Goal: Transaction & Acquisition: Purchase product/service

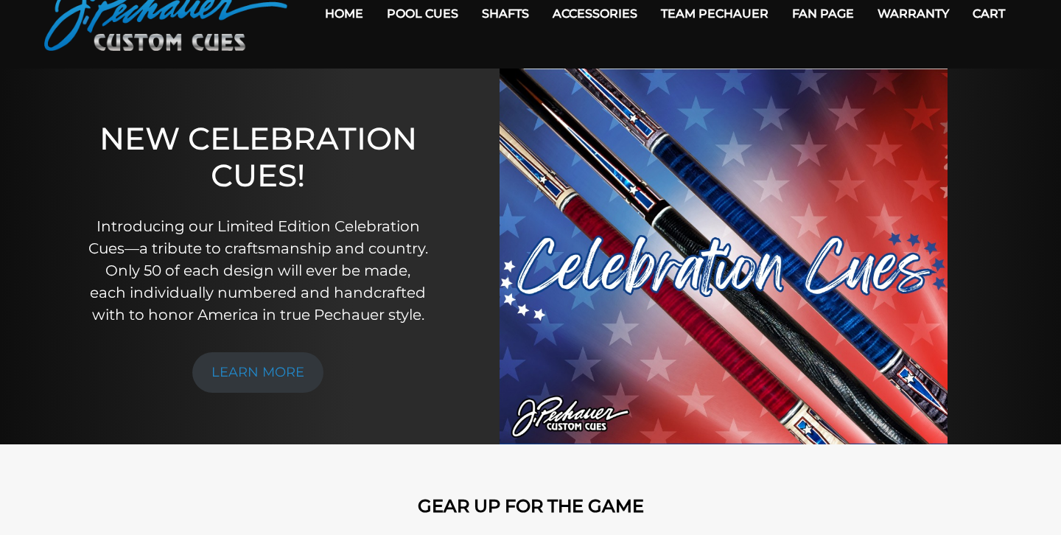
scroll to position [74, 0]
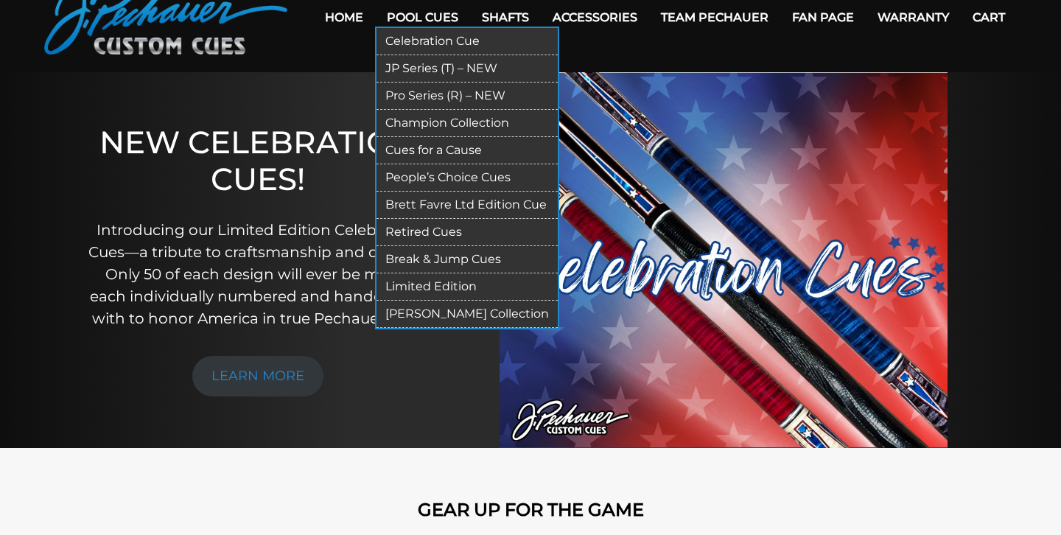
click at [459, 248] on link "Break & Jump Cues" at bounding box center [466, 259] width 181 height 27
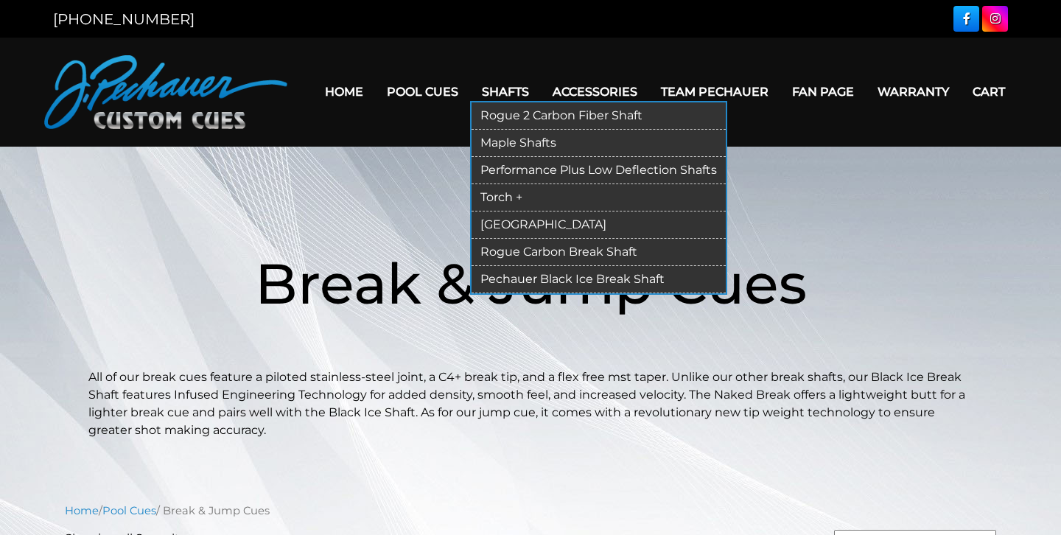
click at [524, 165] on link "Performance Plus Low Deflection Shafts" at bounding box center [598, 170] width 254 height 27
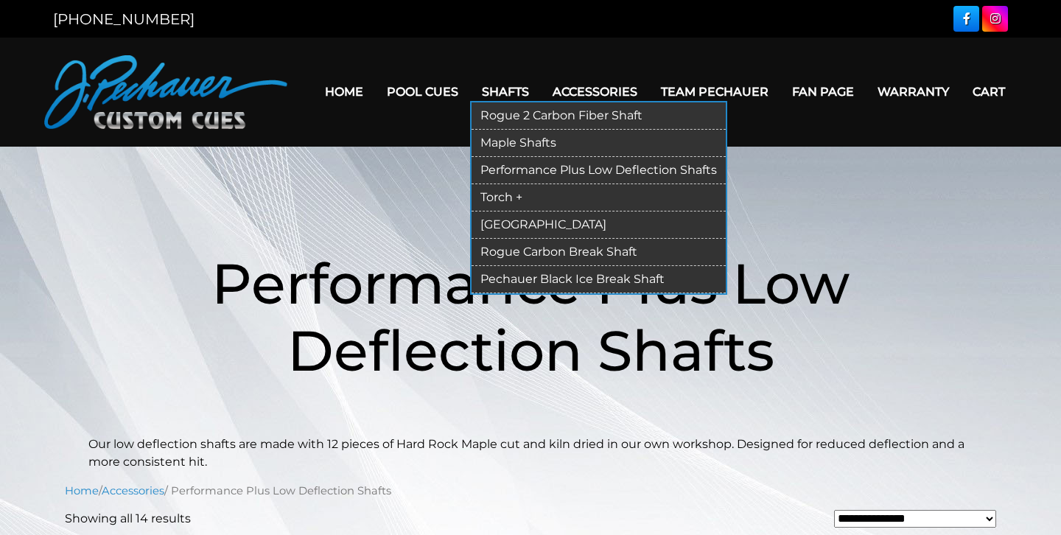
click at [527, 254] on link "Rogue Carbon Break Shaft" at bounding box center [598, 252] width 254 height 27
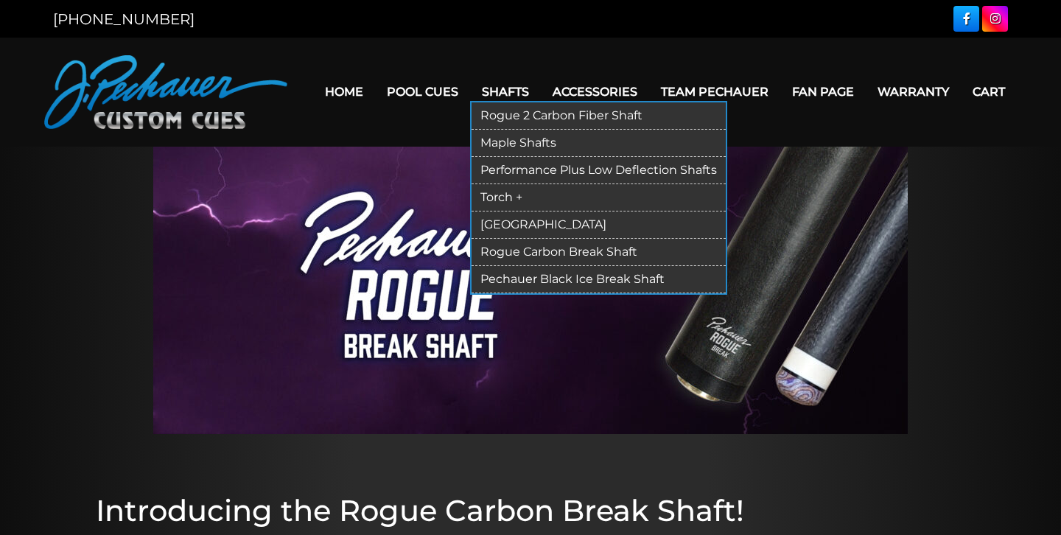
click at [515, 114] on link "Rogue 2 Carbon Fiber Shaft" at bounding box center [598, 115] width 254 height 27
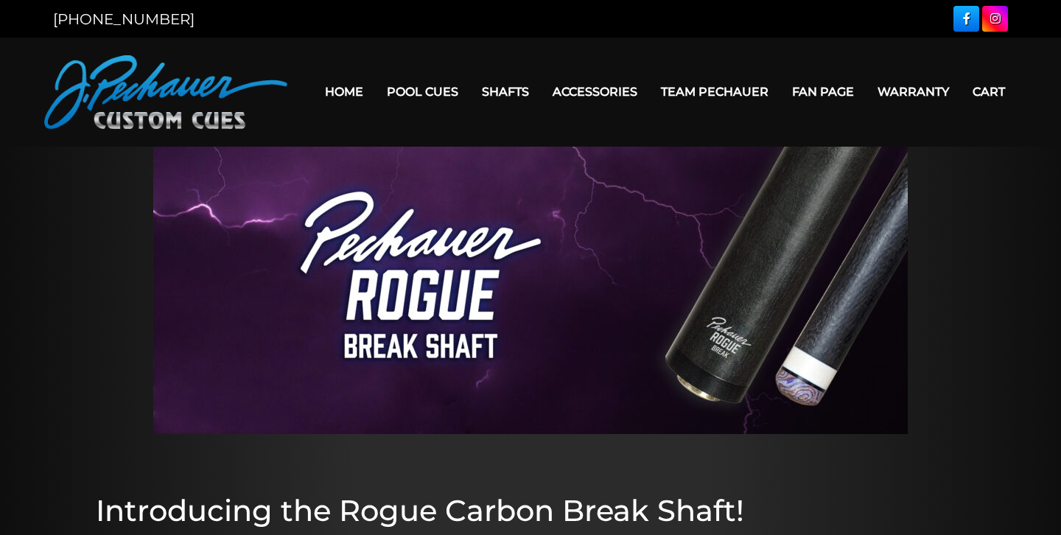
click at [353, 85] on link "Home" at bounding box center [344, 92] width 62 height 38
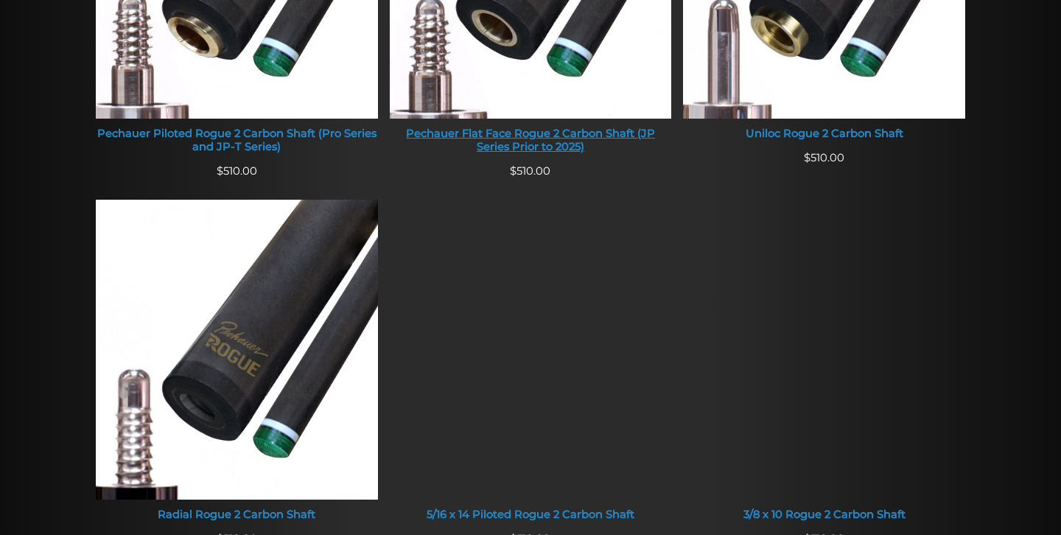
scroll to position [1179, 0]
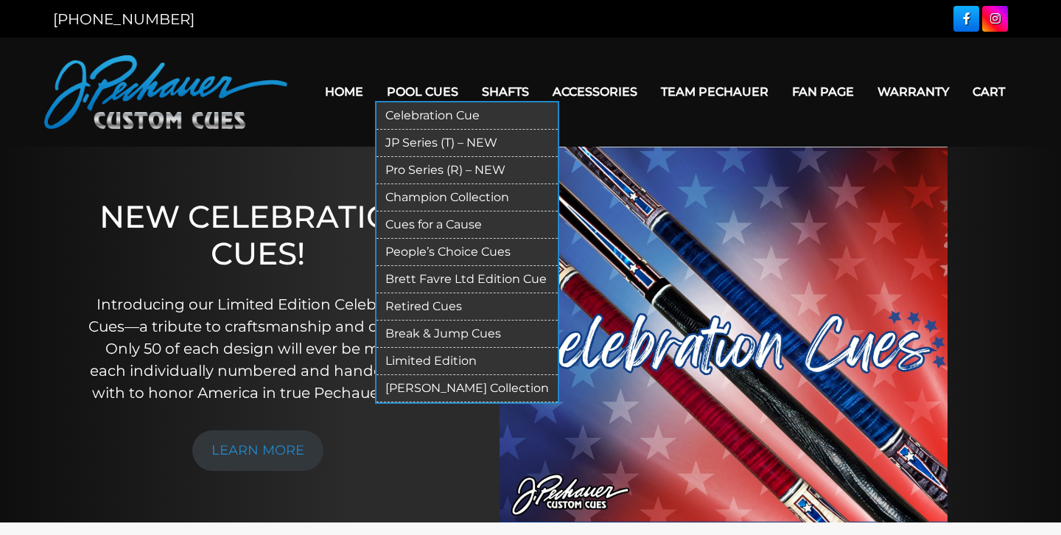
click at [446, 115] on link "Celebration Cue" at bounding box center [466, 115] width 181 height 27
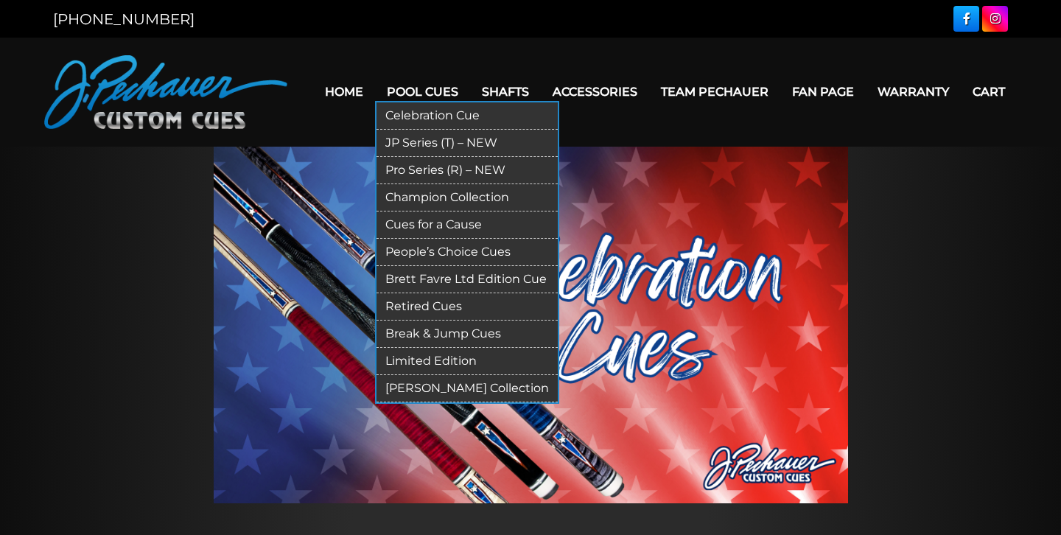
click at [441, 137] on link "JP Series (T) – NEW" at bounding box center [466, 143] width 181 height 27
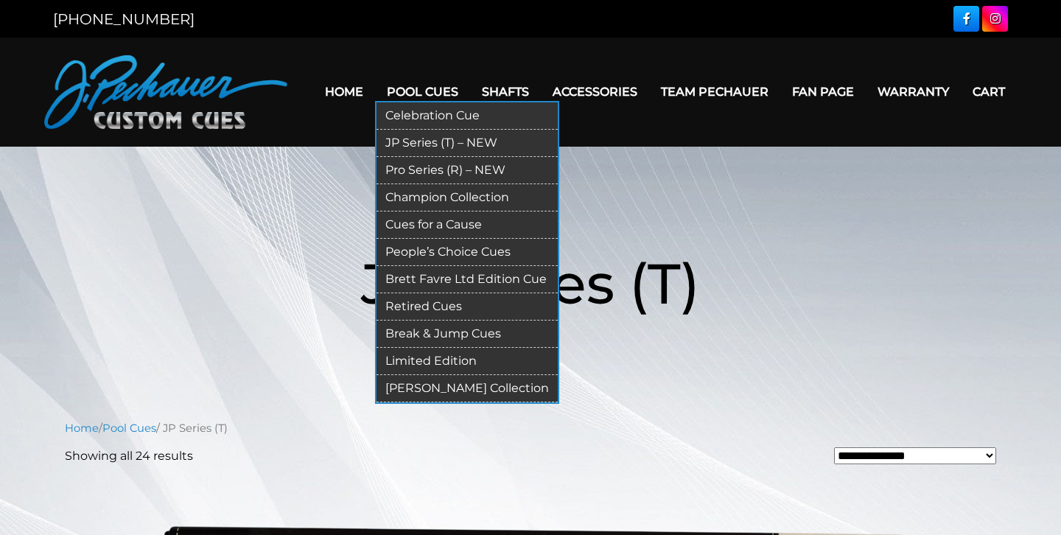
click at [443, 171] on link "Pro Series (R) – NEW" at bounding box center [466, 170] width 181 height 27
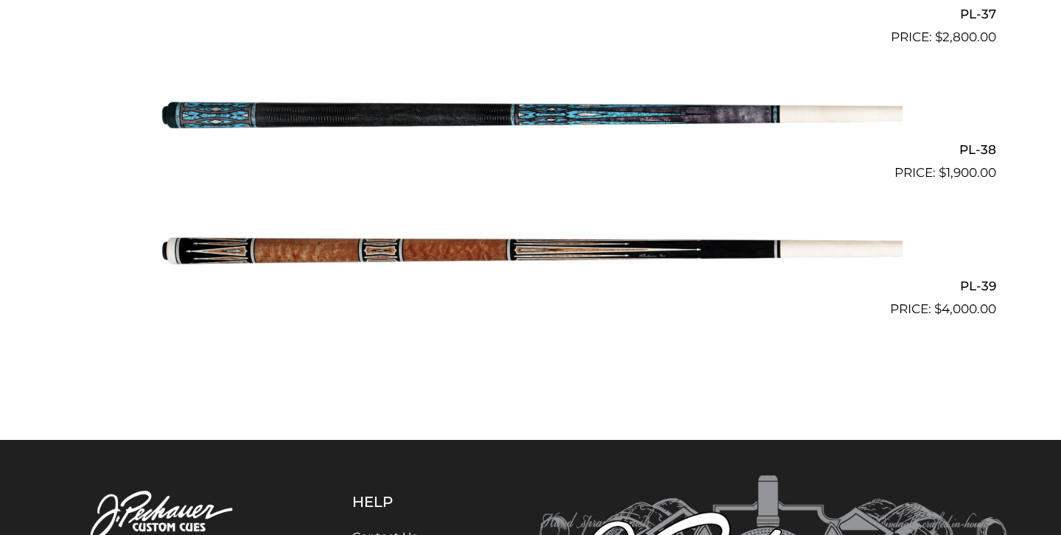
scroll to position [4225, 0]
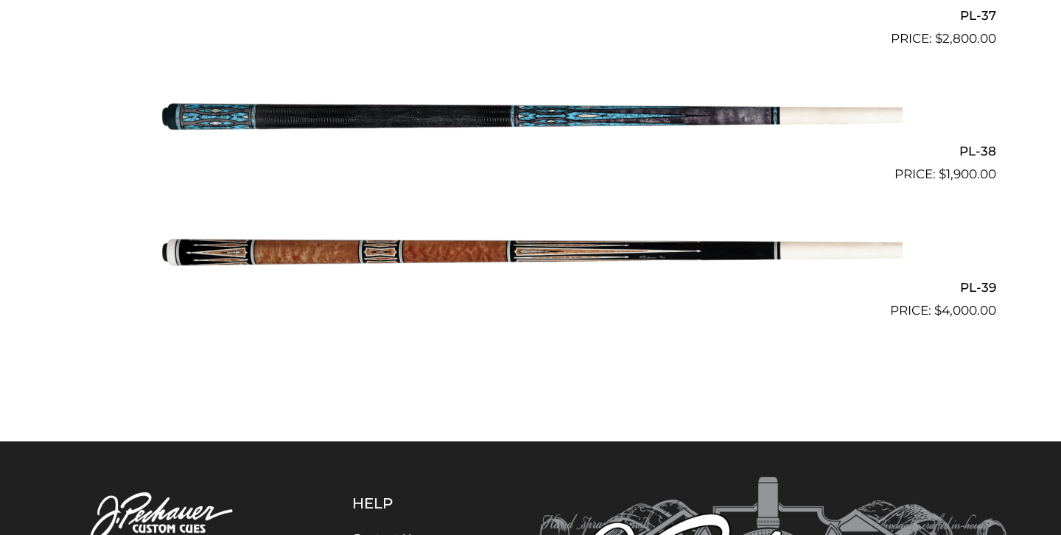
click at [468, 144] on img at bounding box center [530, 117] width 744 height 124
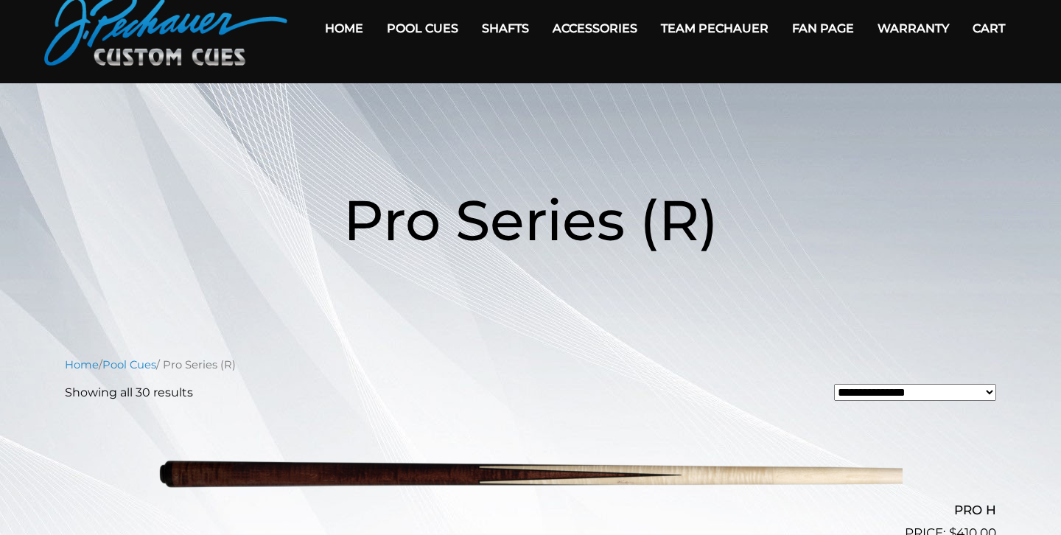
scroll to position [0, 0]
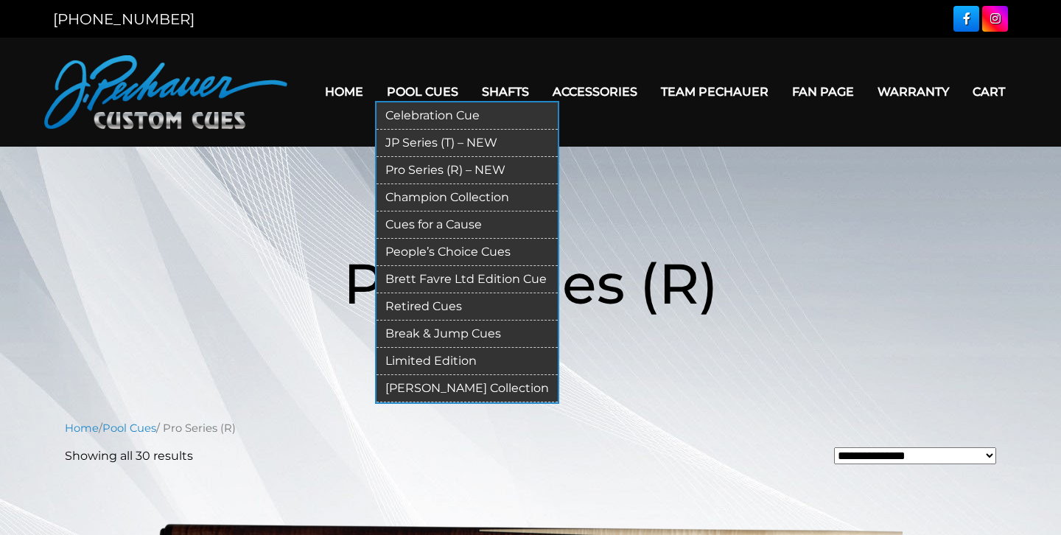
click at [438, 199] on link "Champion Collection" at bounding box center [466, 197] width 181 height 27
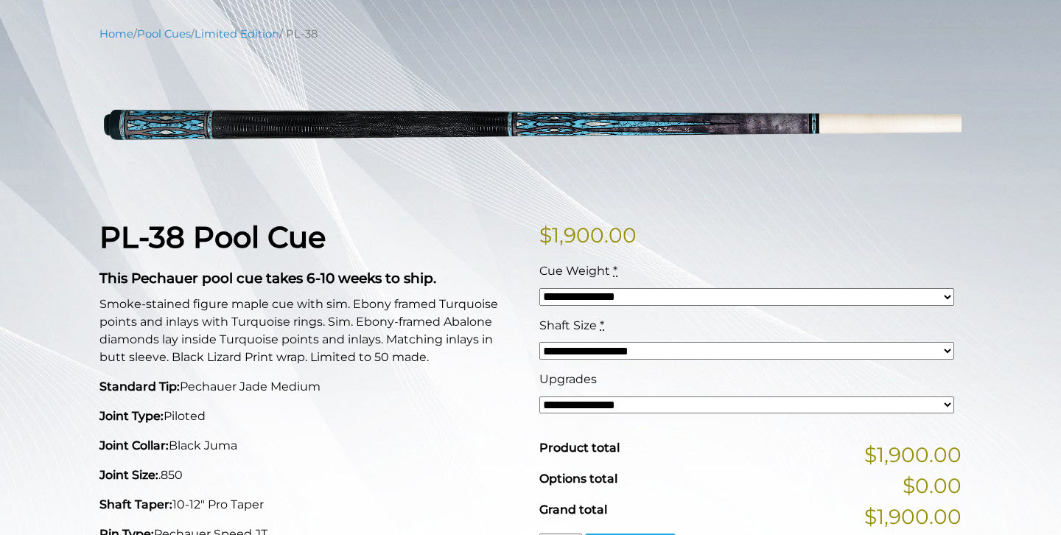
scroll to position [174, 0]
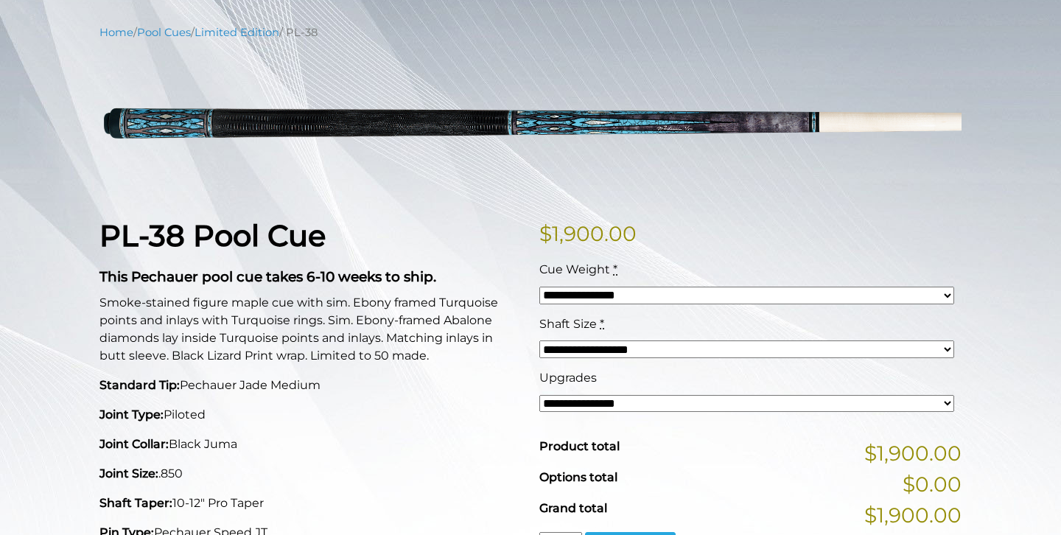
click at [592, 287] on select "**********" at bounding box center [746, 296] width 415 height 18
click at [611, 341] on select "**********" at bounding box center [746, 349] width 415 height 18
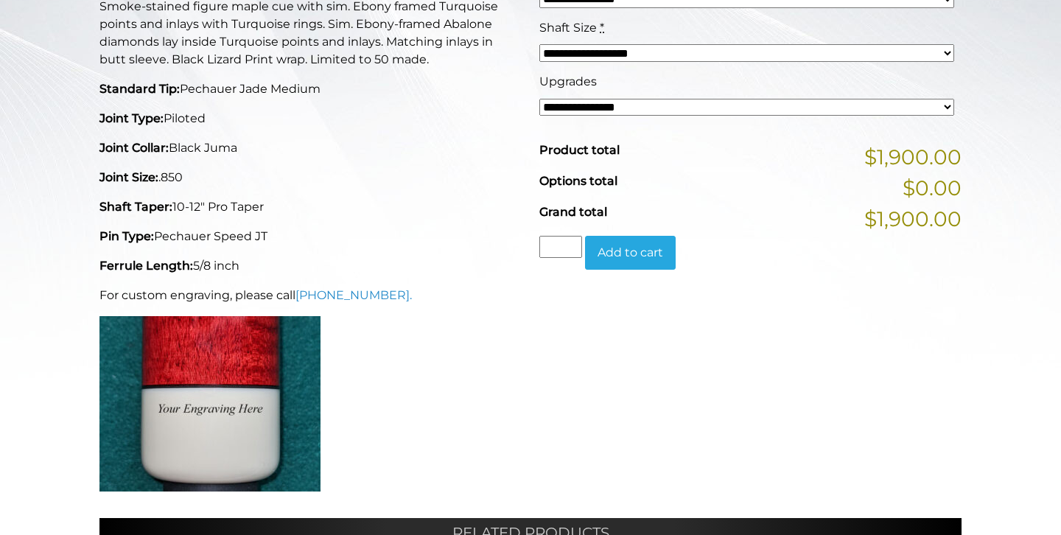
scroll to position [469, 0]
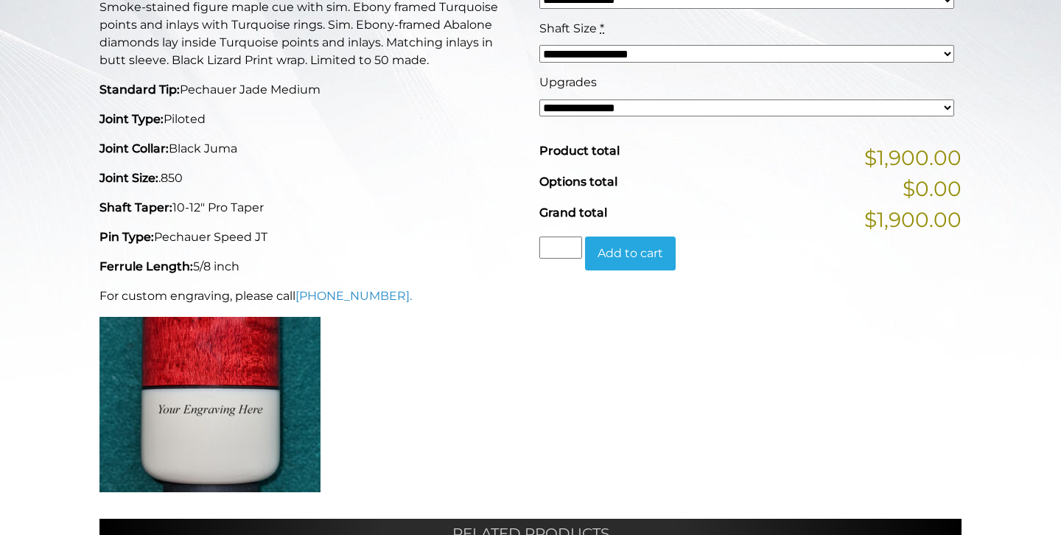
click at [598, 102] on select "**********" at bounding box center [746, 108] width 415 height 18
select select "*****"
click at [539, 99] on select "**********" at bounding box center [746, 108] width 415 height 18
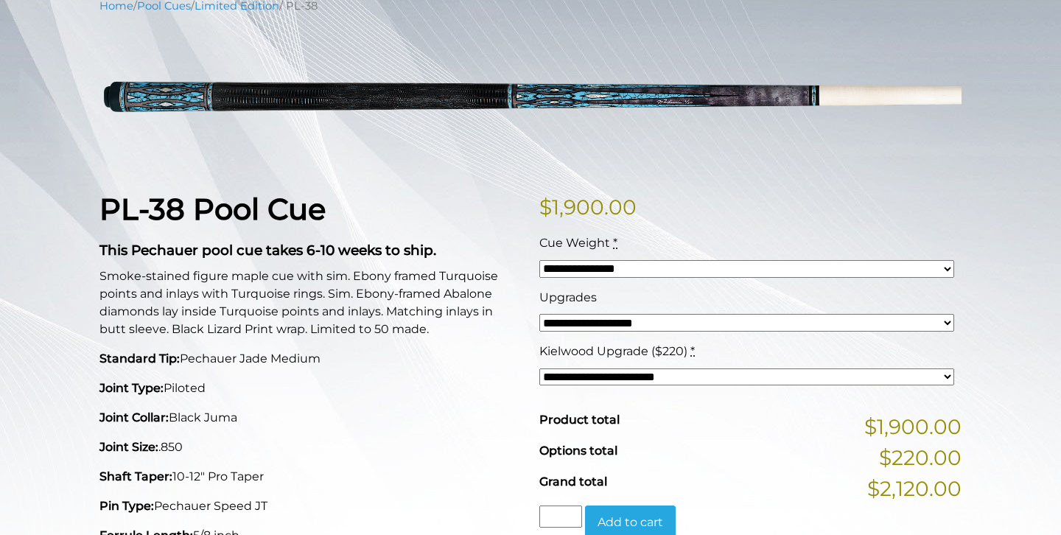
scroll to position [0, 0]
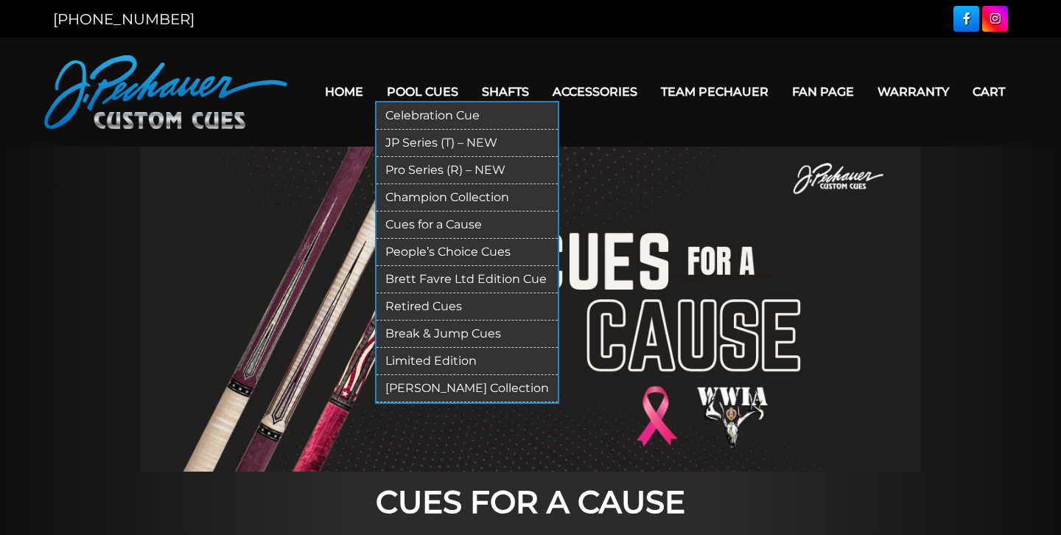
click at [443, 247] on link "People’s Choice Cues" at bounding box center [466, 252] width 181 height 27
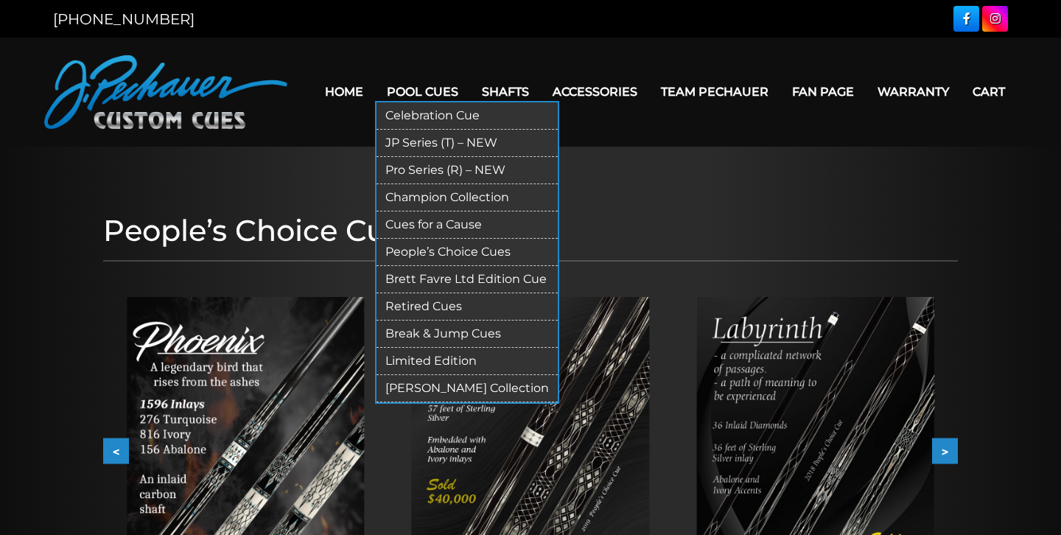
click at [460, 276] on link "Brett Favre Ltd Edition Cue" at bounding box center [466, 279] width 181 height 27
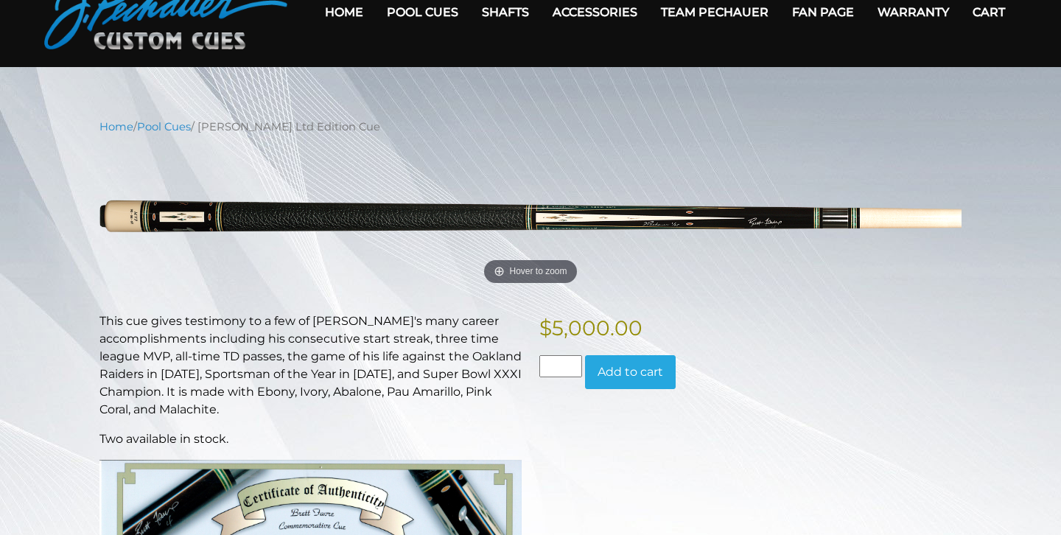
scroll to position [77, 0]
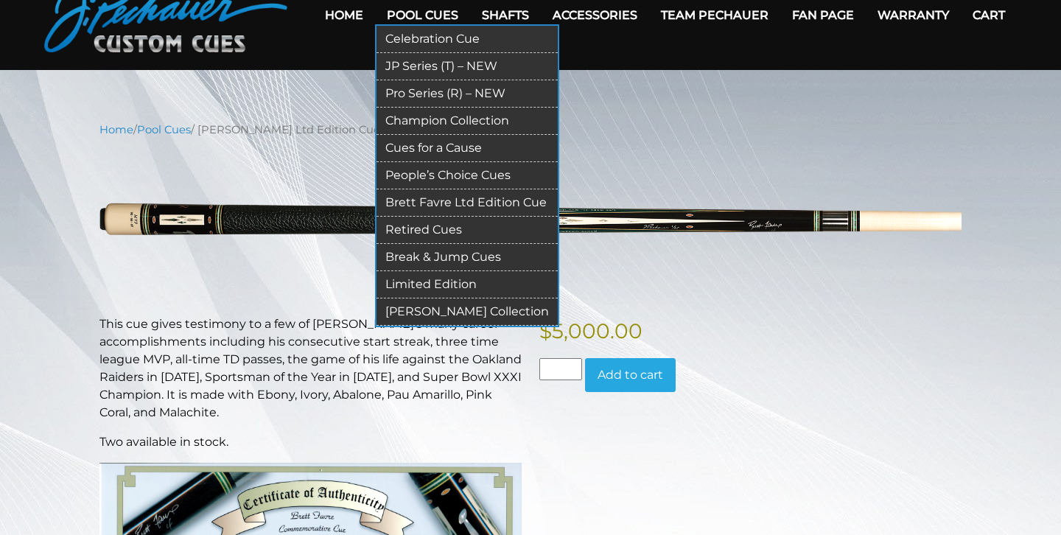
click at [434, 225] on link "Retired Cues" at bounding box center [466, 230] width 181 height 27
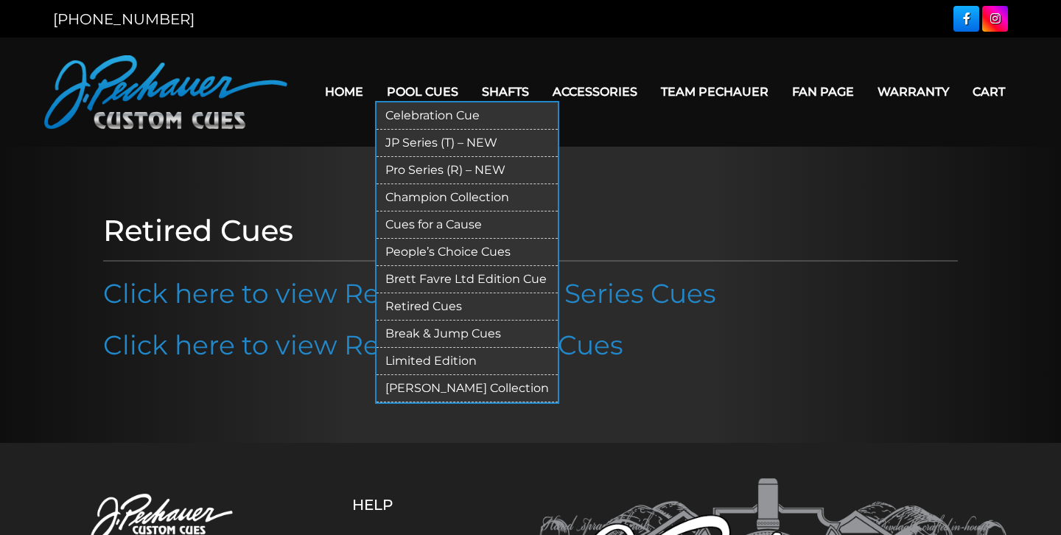
click at [452, 362] on link "Limited Edition" at bounding box center [466, 361] width 181 height 27
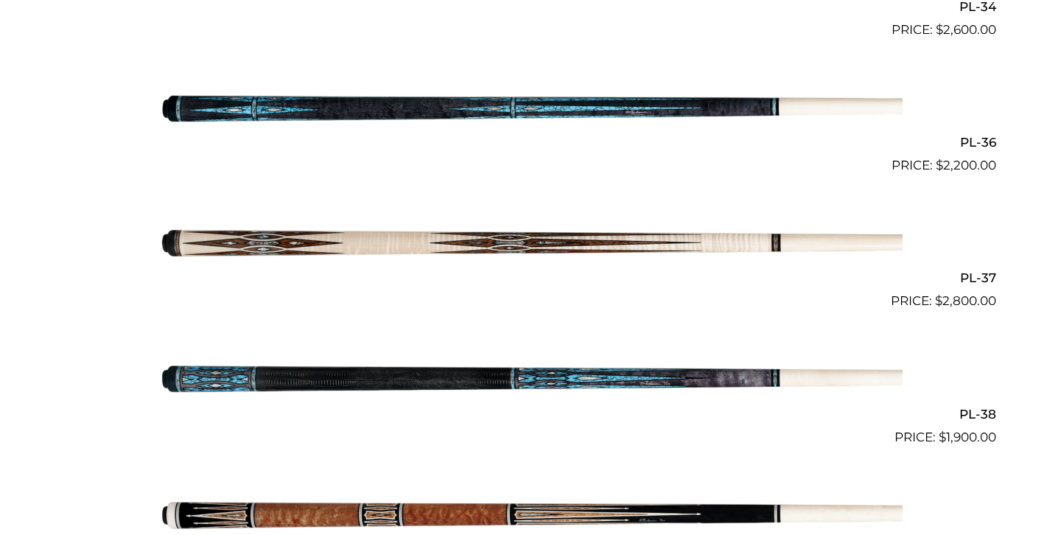
scroll to position [1439, 0]
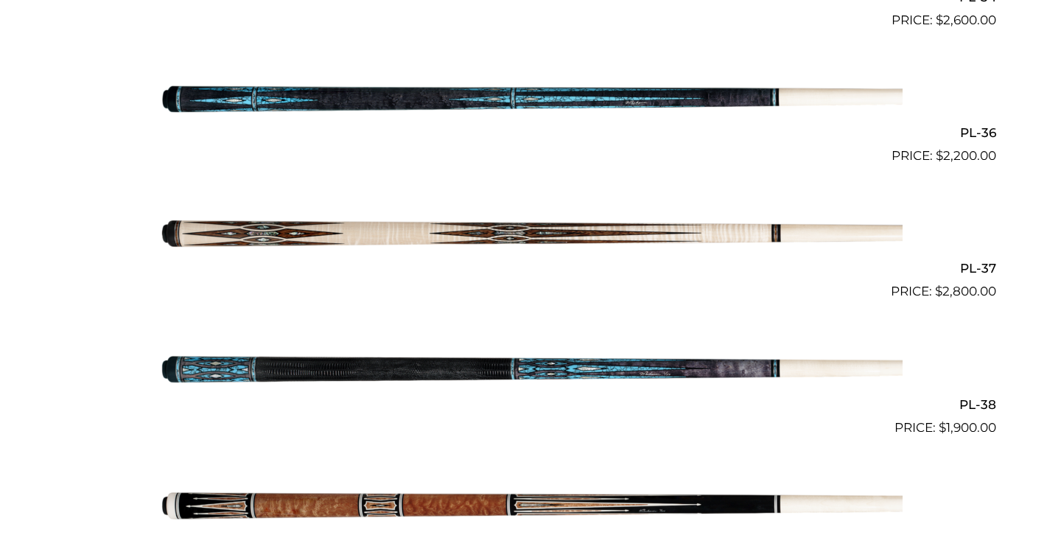
click at [422, 83] on img at bounding box center [530, 98] width 744 height 124
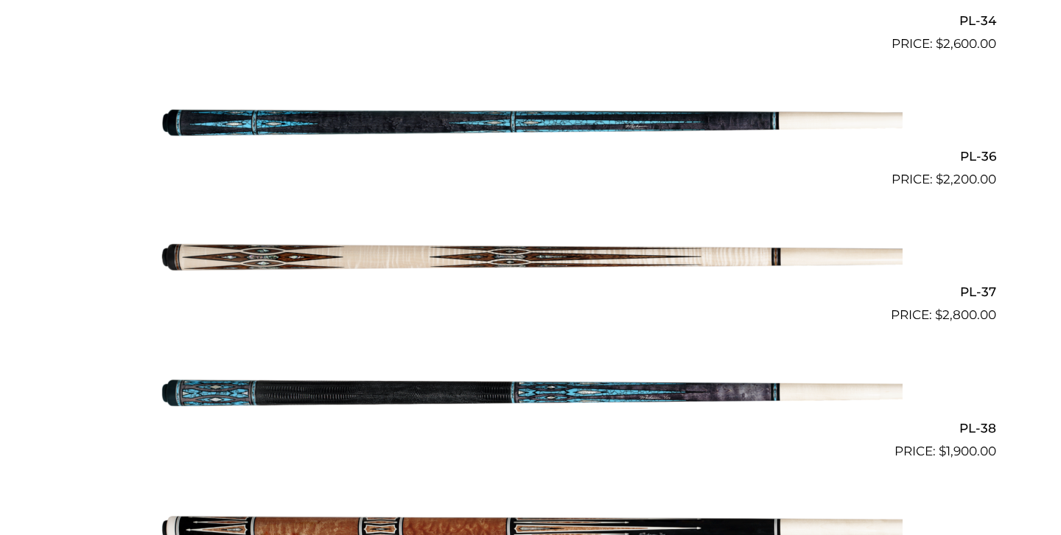
scroll to position [1411, 0]
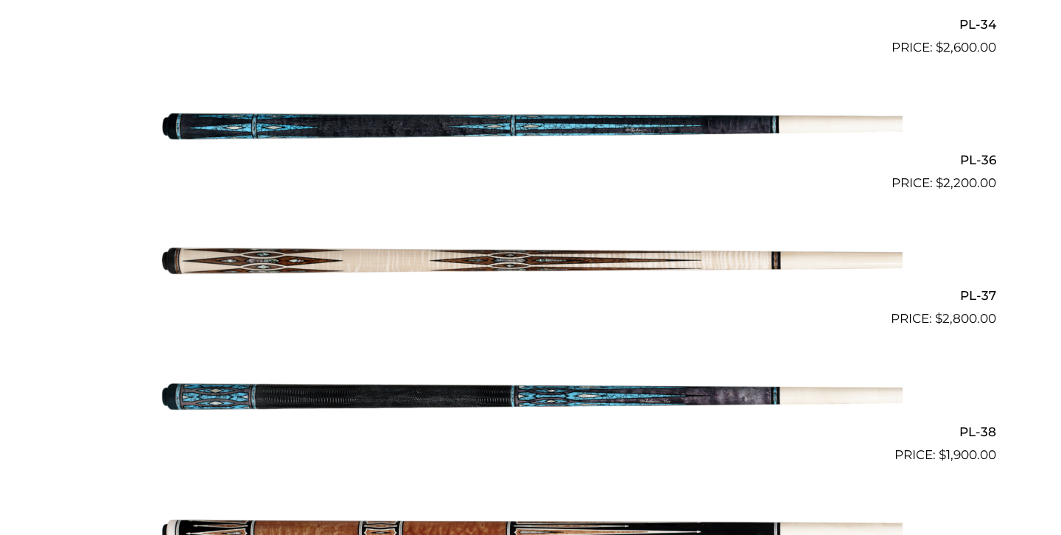
click at [375, 237] on img at bounding box center [530, 261] width 744 height 124
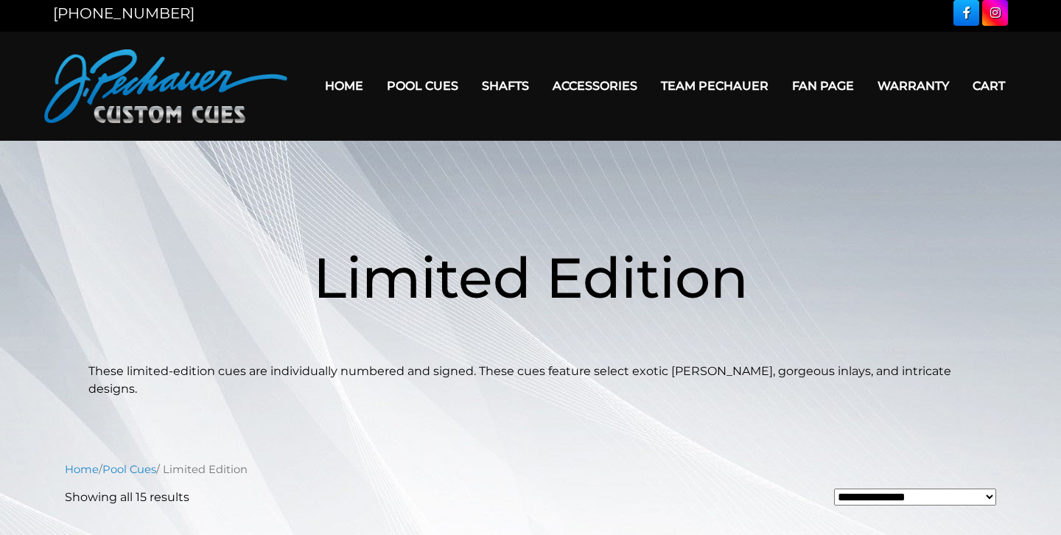
scroll to position [0, 0]
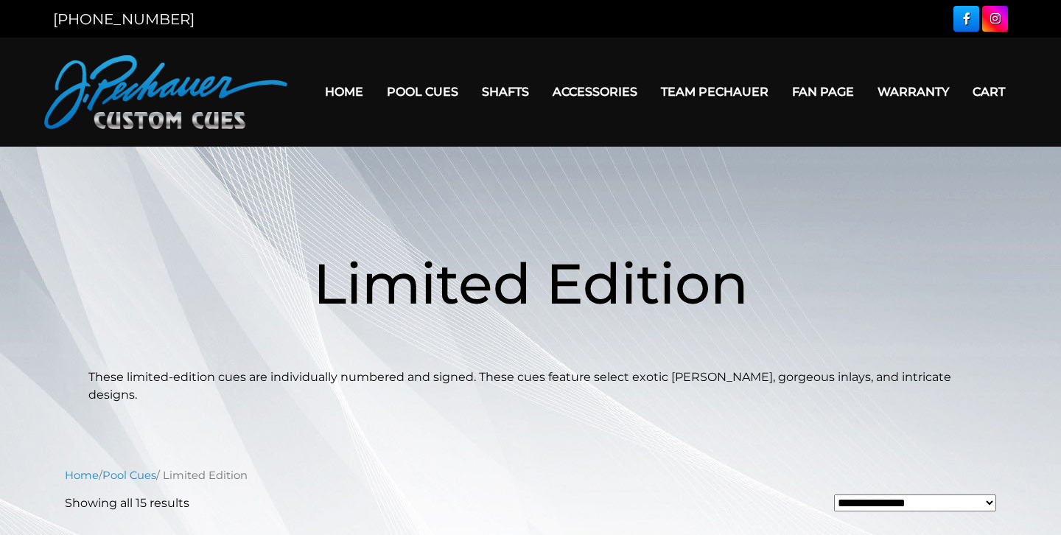
click at [147, 126] on img at bounding box center [165, 92] width 243 height 74
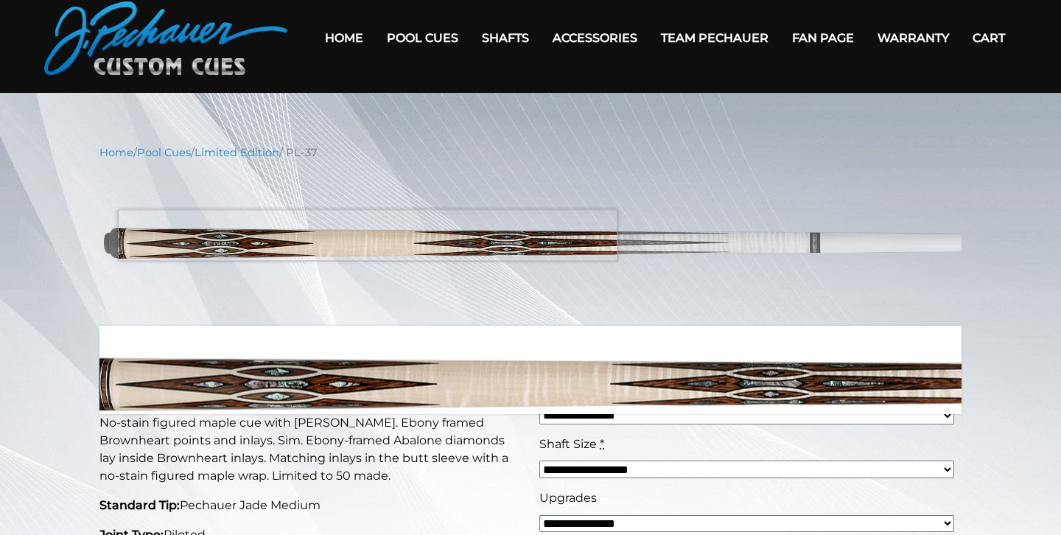
scroll to position [57, 0]
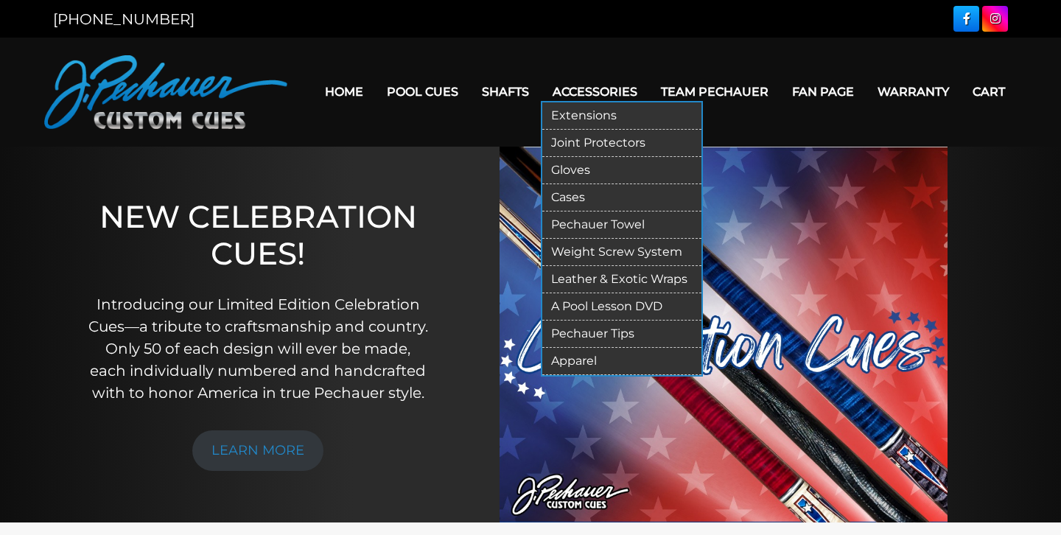
click at [610, 91] on link "Accessories" at bounding box center [595, 92] width 108 height 38
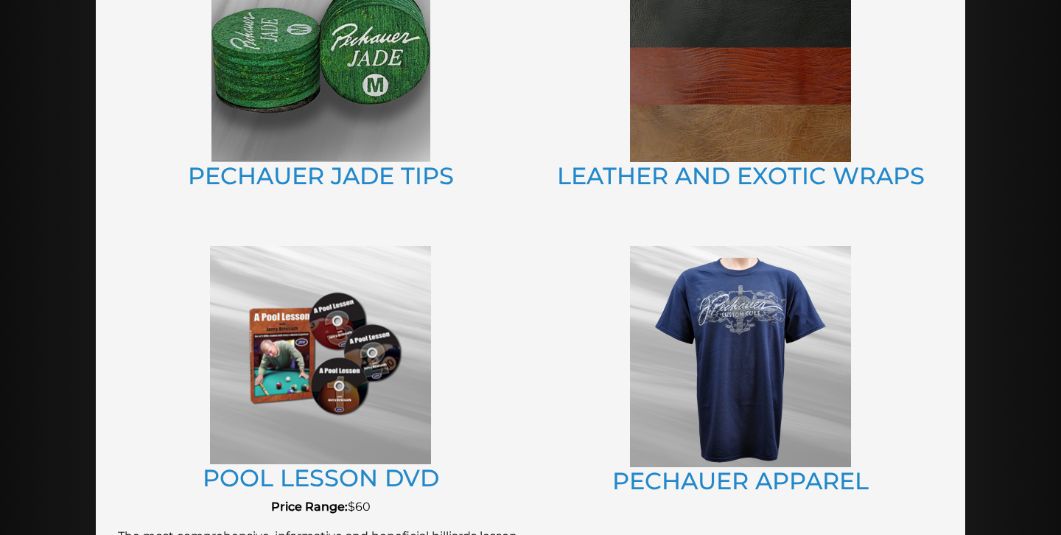
scroll to position [1099, 0]
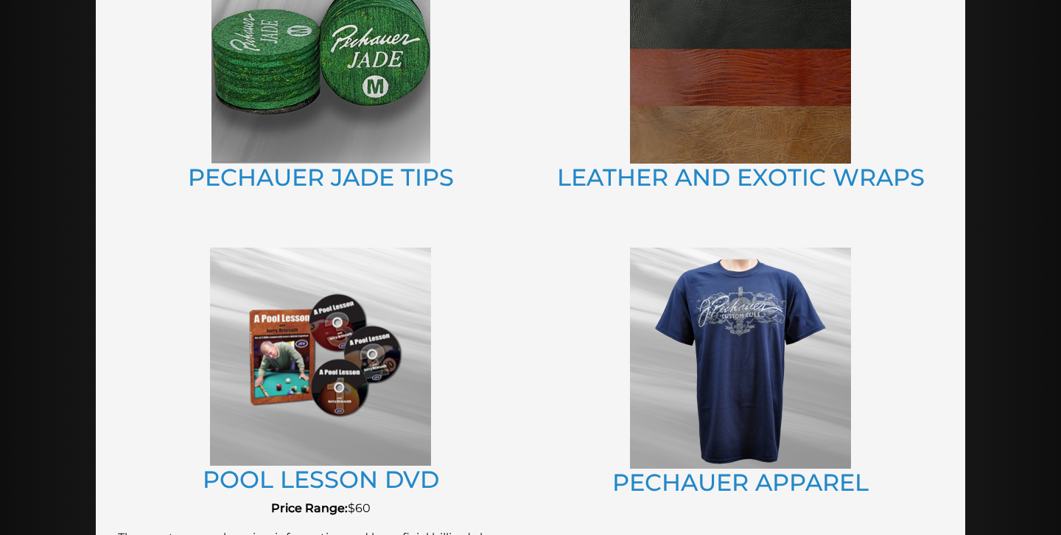
click at [790, 99] on img at bounding box center [740, 54] width 221 height 219
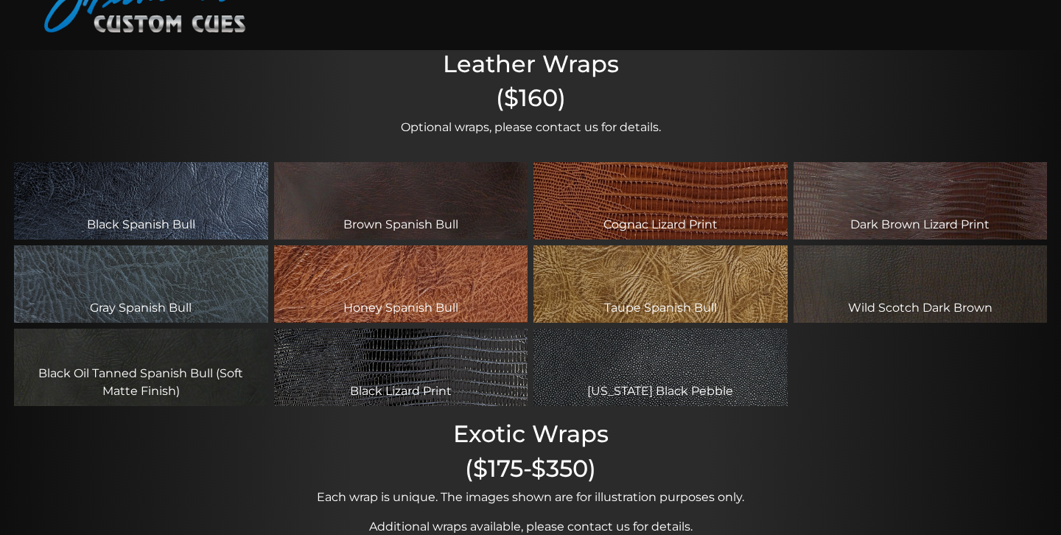
scroll to position [140, 0]
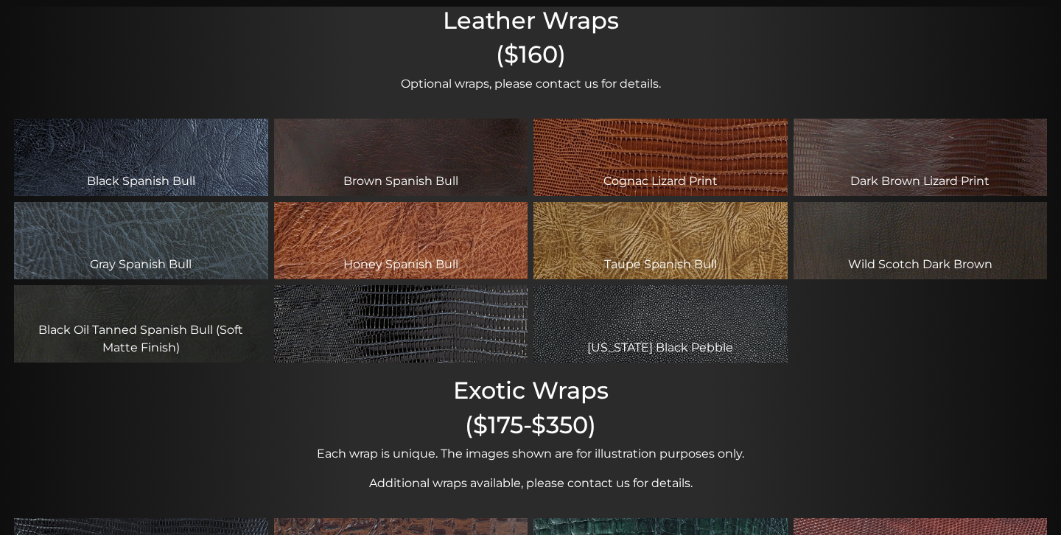
click at [489, 347] on div "Black Lizard Print" at bounding box center [401, 323] width 254 height 77
click at [412, 334] on div "Black Lizard Print" at bounding box center [401, 323] width 254 height 77
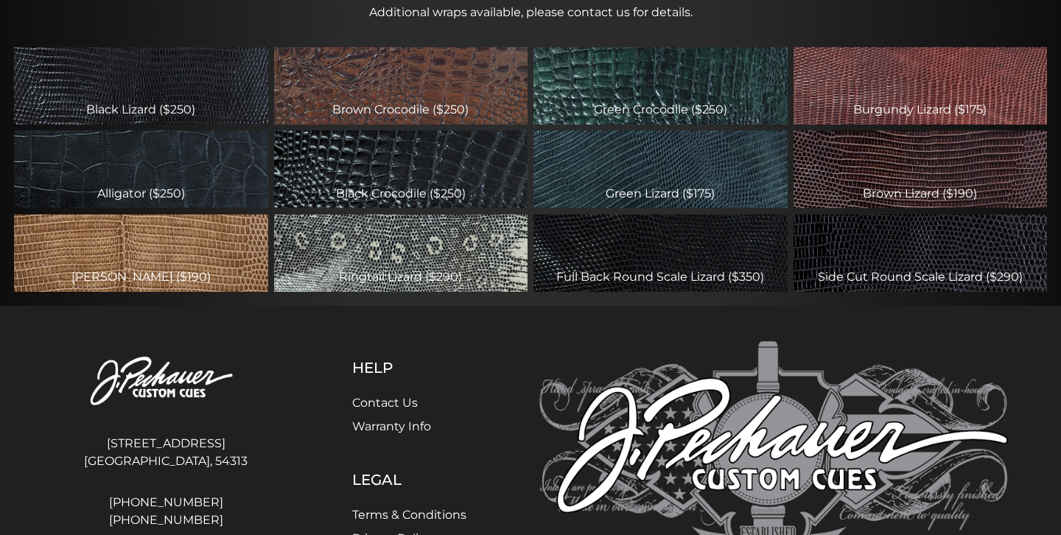
scroll to position [611, 0]
click at [378, 179] on div "Black Crocodile ($250)" at bounding box center [401, 168] width 254 height 77
click at [460, 274] on div "Ringtail Lizard ($290)" at bounding box center [401, 252] width 254 height 77
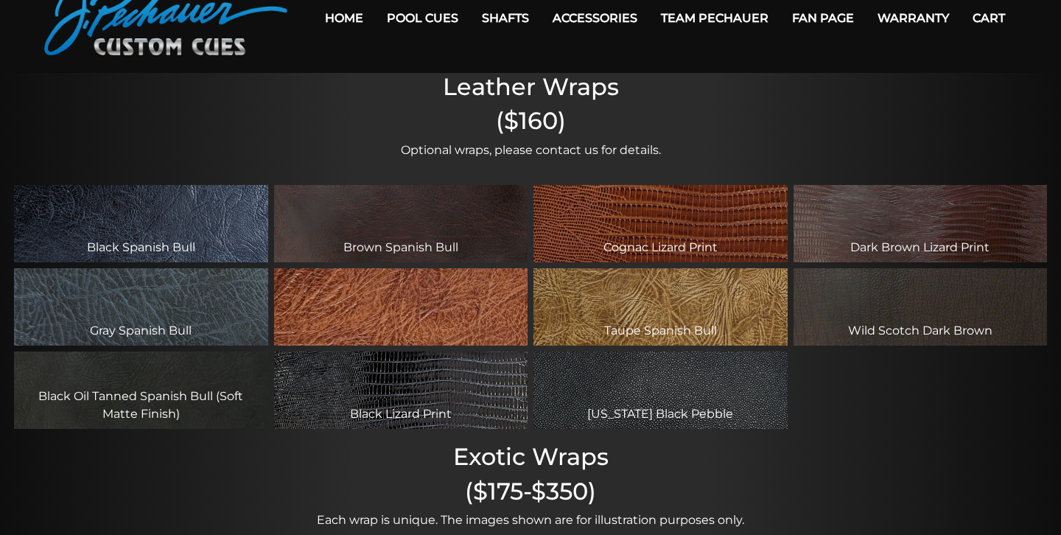
scroll to position [68, 0]
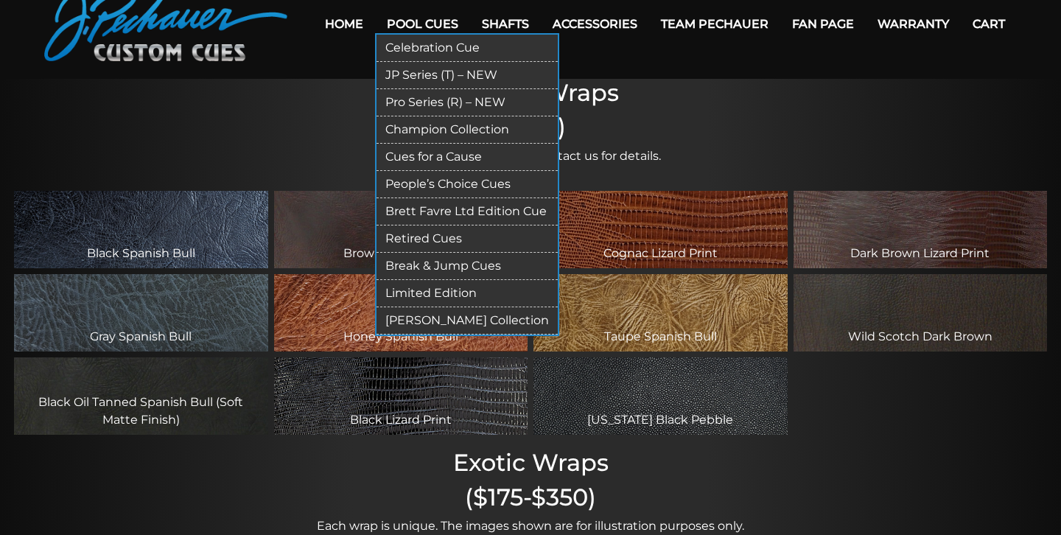
click at [455, 73] on link "JP Series (T) – NEW" at bounding box center [466, 75] width 181 height 27
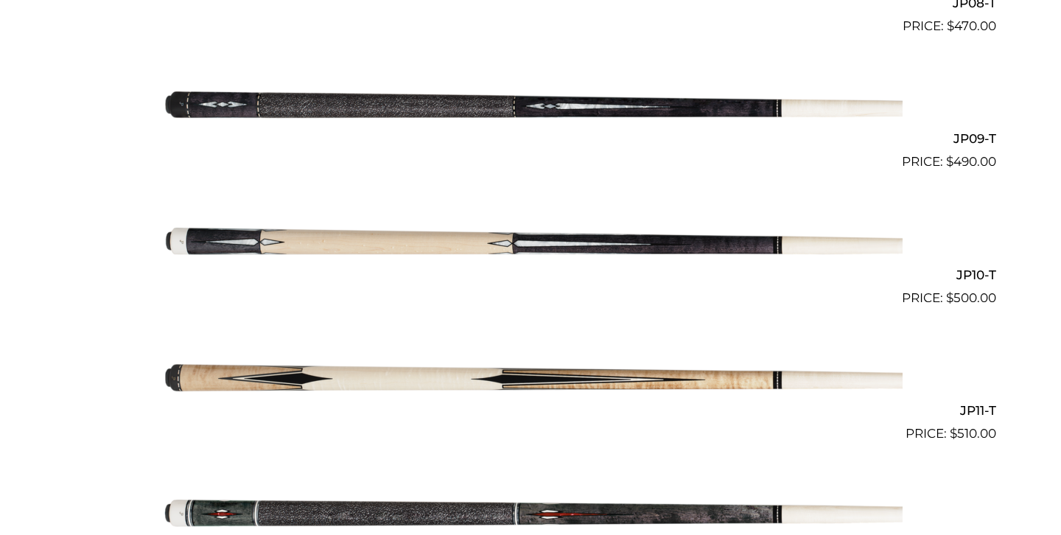
scroll to position [1524, 0]
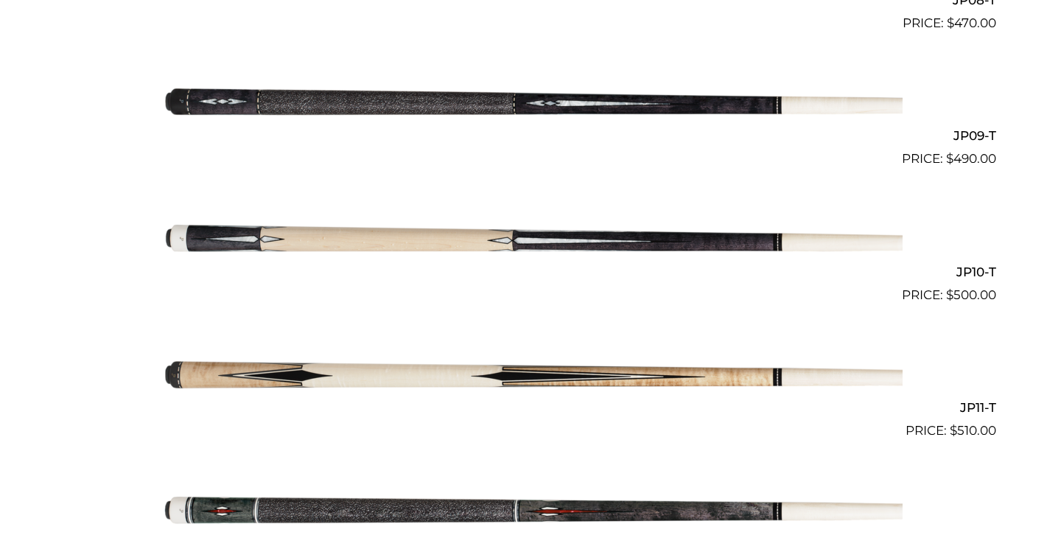
click at [446, 234] on img at bounding box center [530, 237] width 744 height 124
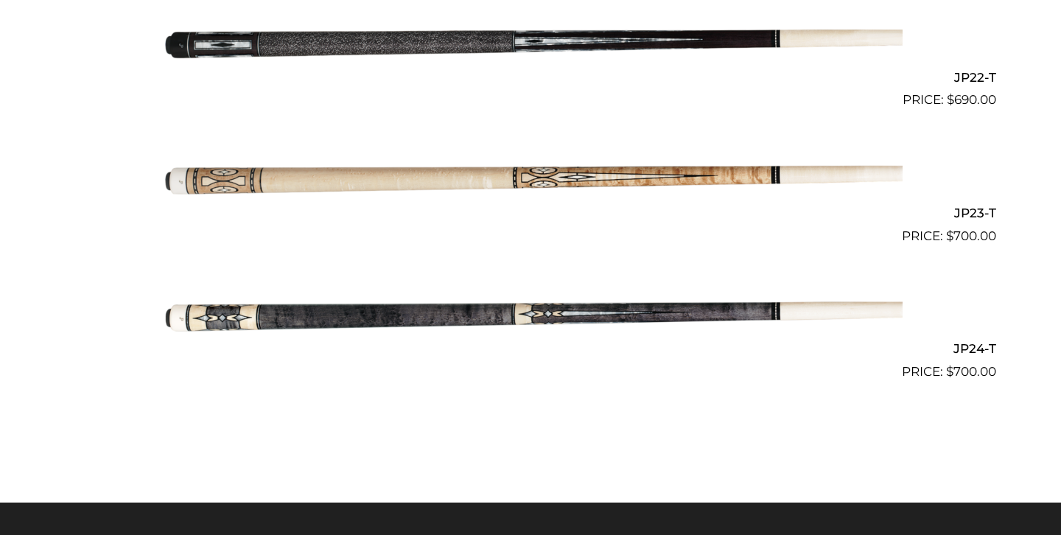
scroll to position [3347, 0]
